Goal: Task Accomplishment & Management: Use online tool/utility

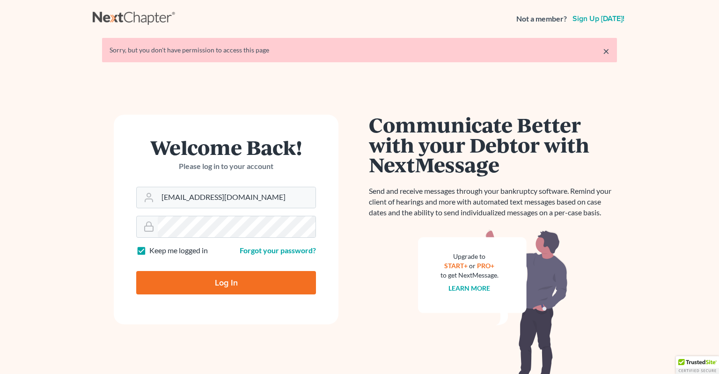
click at [253, 274] on input "Log In" at bounding box center [226, 282] width 180 height 23
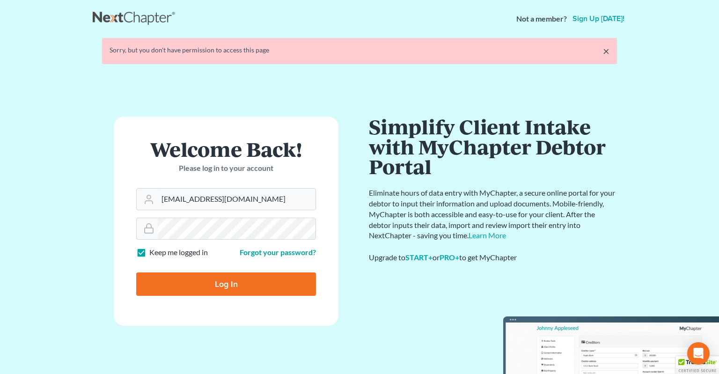
type input "Thinking..."
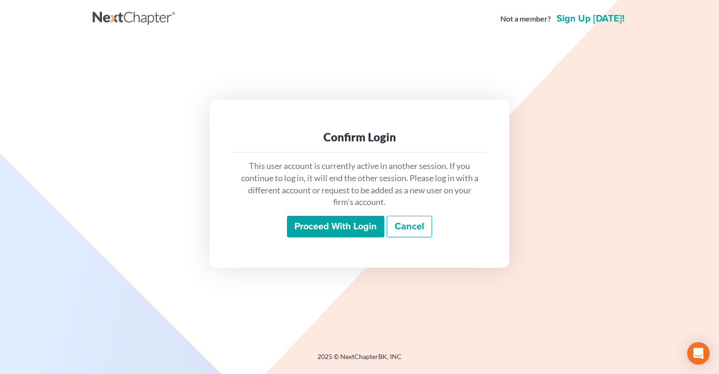
click at [326, 230] on input "Proceed with login" at bounding box center [335, 227] width 97 height 22
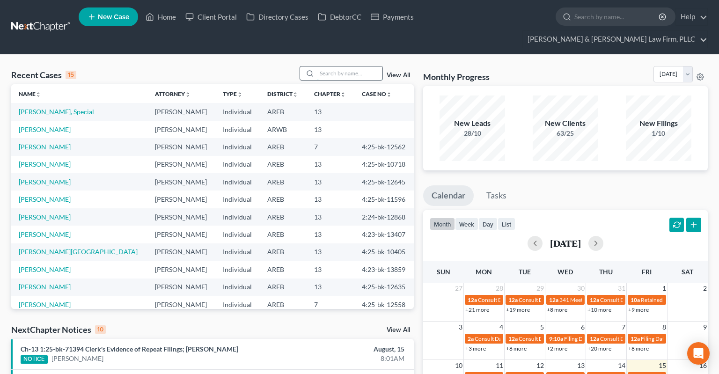
click at [349, 66] on input "search" at bounding box center [350, 73] width 66 height 14
type input "whitaker"
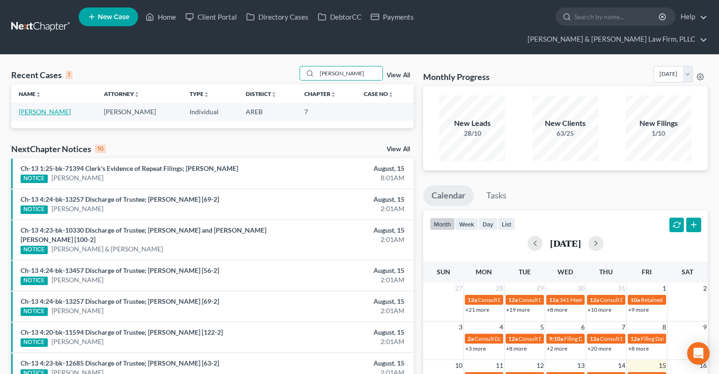
click at [58, 108] on link "Whitaker, Brett" at bounding box center [45, 112] width 52 height 8
select select "2"
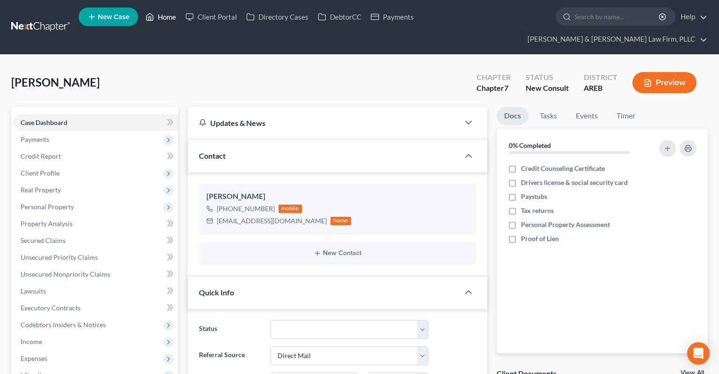
click at [158, 15] on link "Home" at bounding box center [161, 16] width 40 height 17
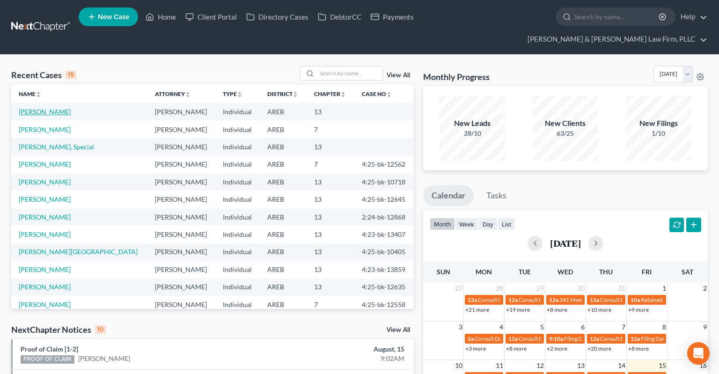
click at [46, 108] on link "Williams, Keiya" at bounding box center [45, 112] width 52 height 8
select select "1"
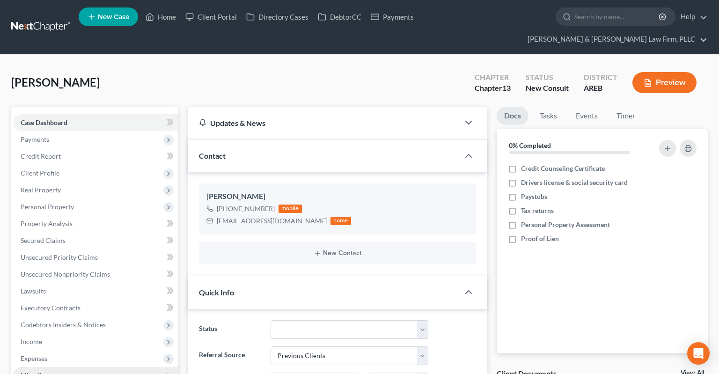
scroll to position [197, 0]
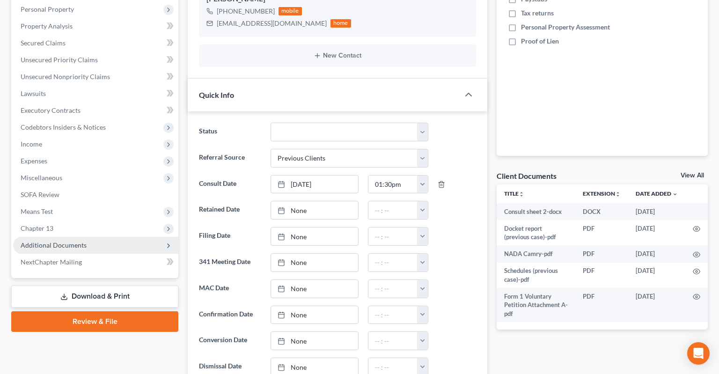
click at [95, 237] on span "Additional Documents" at bounding box center [95, 245] width 165 height 17
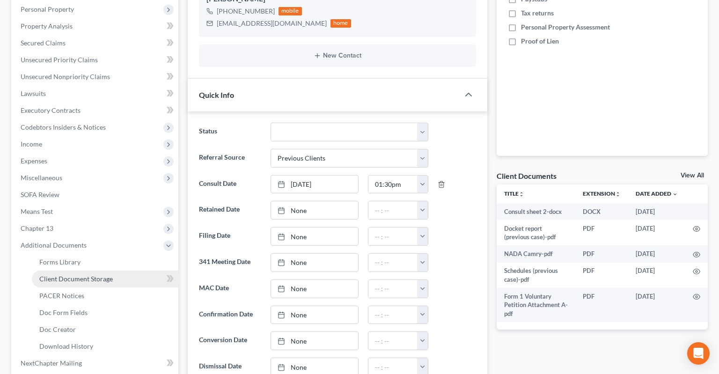
click at [108, 275] on span "Client Document Storage" at bounding box center [75, 279] width 73 height 8
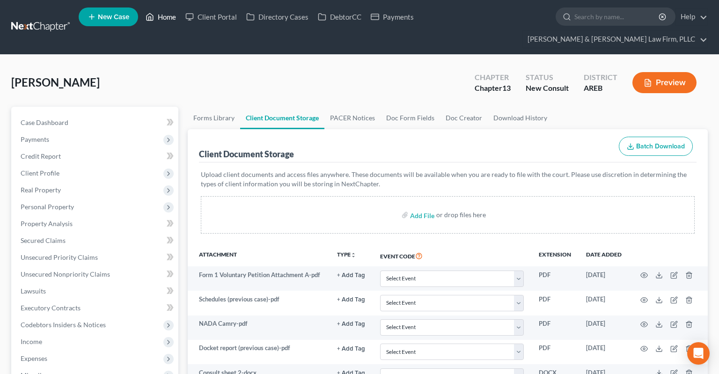
click at [168, 18] on link "Home" at bounding box center [161, 16] width 40 height 17
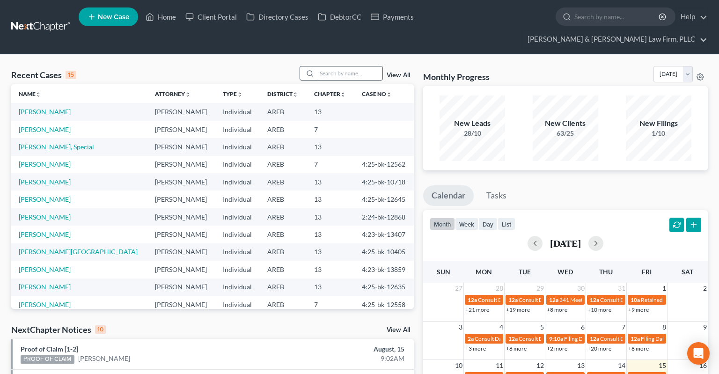
click at [310, 66] on div at bounding box center [340, 73] width 83 height 15
click at [322, 66] on input "search" at bounding box center [350, 73] width 66 height 14
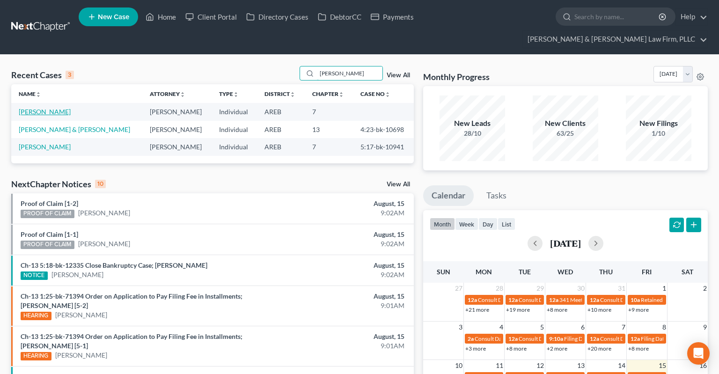
type input "mason"
click at [39, 108] on link "Mason, Bridget" at bounding box center [45, 112] width 52 height 8
select select "6"
